Goal: Communication & Community: Participate in discussion

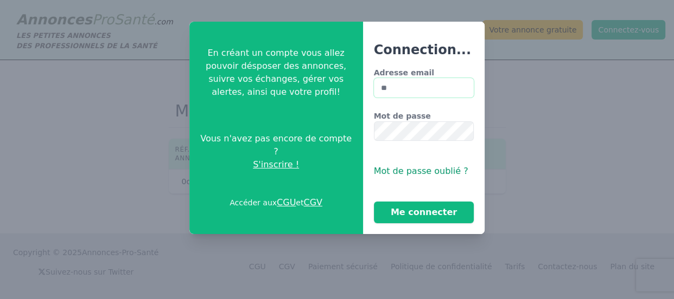
type input "**********"
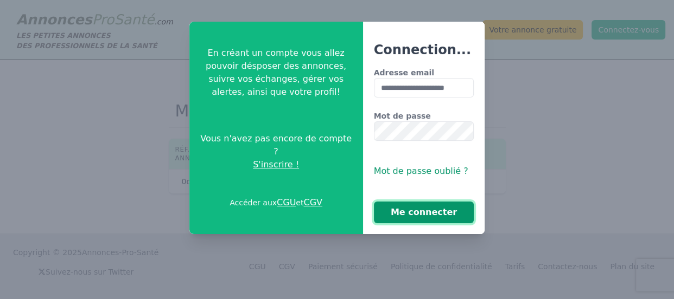
click at [421, 214] on button "Me connecter" at bounding box center [424, 213] width 100 height 22
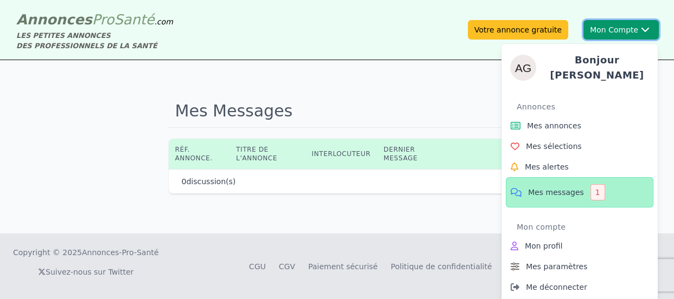
click at [619, 27] on button "Mon Compte Bonjour andrea Annonces Mes annonces Mes sélections Mes alertes Mes …" at bounding box center [620, 30] width 75 height 20
click at [554, 189] on span "Mes messages" at bounding box center [556, 192] width 56 height 11
click at [541, 187] on span "Mes messages" at bounding box center [556, 192] width 56 height 11
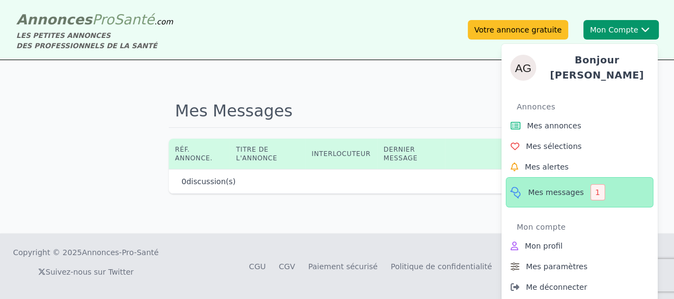
click at [541, 187] on span "Mes messages" at bounding box center [556, 192] width 56 height 11
click at [590, 188] on div "1" at bounding box center [597, 192] width 15 height 16
click at [547, 190] on span "Mes messages" at bounding box center [556, 192] width 56 height 11
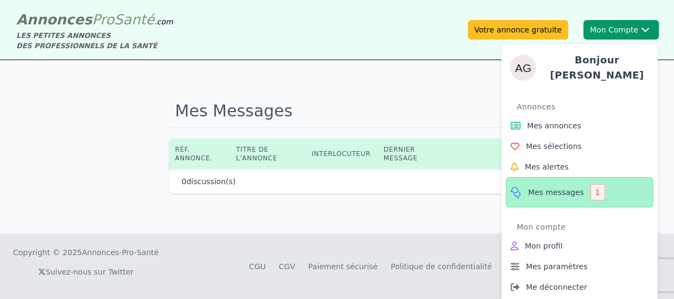
click at [547, 190] on span "Mes messages" at bounding box center [556, 192] width 56 height 11
click at [547, 189] on span "Mes messages" at bounding box center [556, 192] width 56 height 11
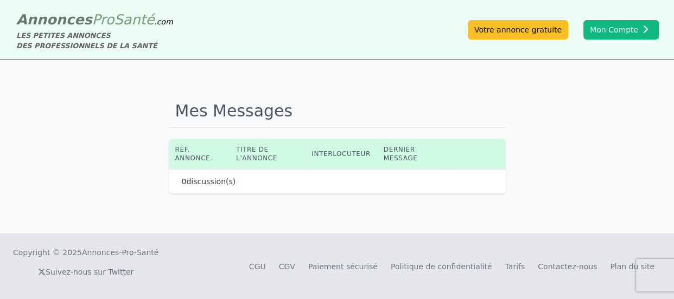
click at [379, 213] on div "Mes Messages Réf. annonce. Titre de l'annonce Interlocuteur Dernier message 0 d…" at bounding box center [337, 147] width 674 height 174
click at [207, 178] on p "0 discussion(s)" at bounding box center [209, 181] width 54 height 11
click at [402, 157] on th "Dernier message" at bounding box center [411, 154] width 68 height 30
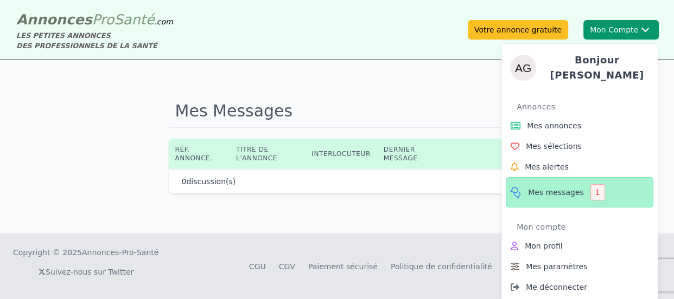
click at [536, 190] on span "Mes messages" at bounding box center [556, 192] width 56 height 11
click at [594, 186] on div "1" at bounding box center [597, 192] width 15 height 16
click at [554, 187] on span "Mes messages" at bounding box center [556, 192] width 56 height 11
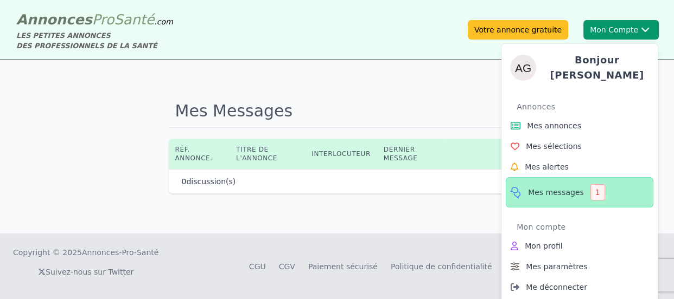
click at [554, 187] on span "Mes messages" at bounding box center [556, 192] width 56 height 11
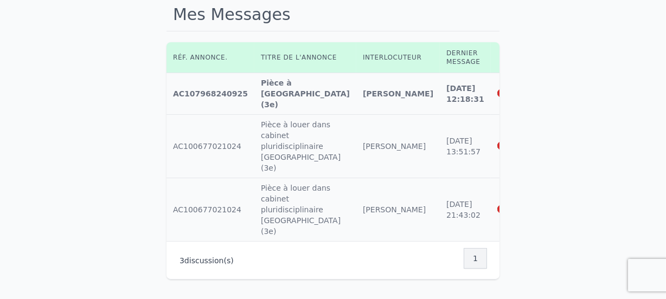
scroll to position [98, 0]
click at [497, 88] on icon at bounding box center [502, 92] width 10 height 8
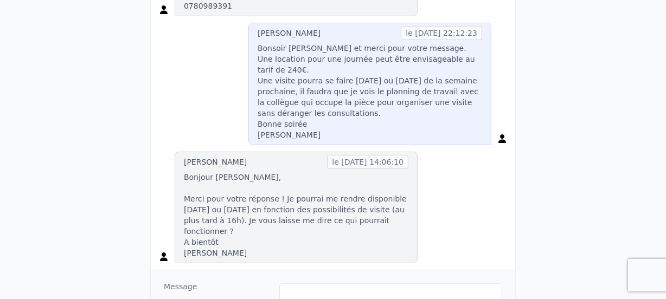
scroll to position [542, 0]
